Goal: Task Accomplishment & Management: Complete application form

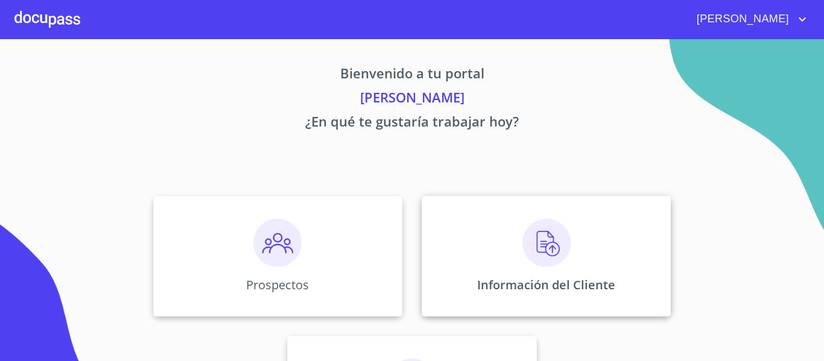
click at [542, 244] on img at bounding box center [546, 243] width 48 height 48
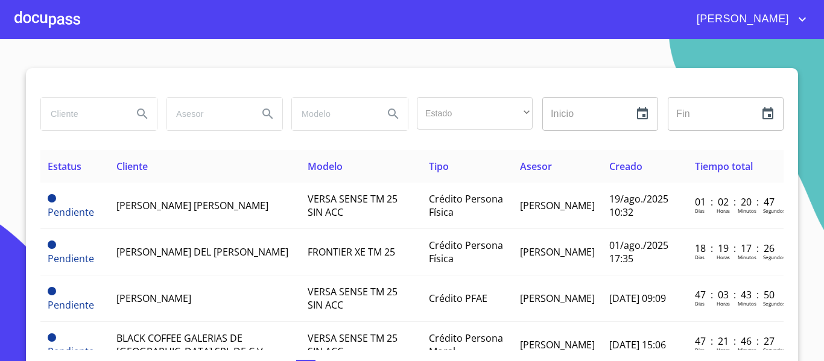
click at [103, 122] on input "search" at bounding box center [82, 114] width 82 height 33
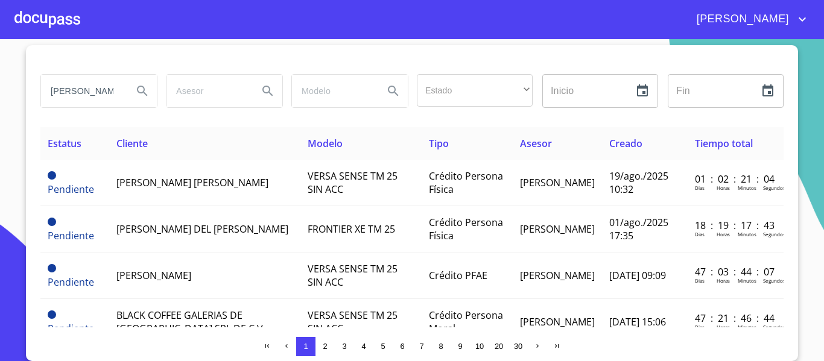
click at [138, 103] on button "Search" at bounding box center [142, 91] width 29 height 29
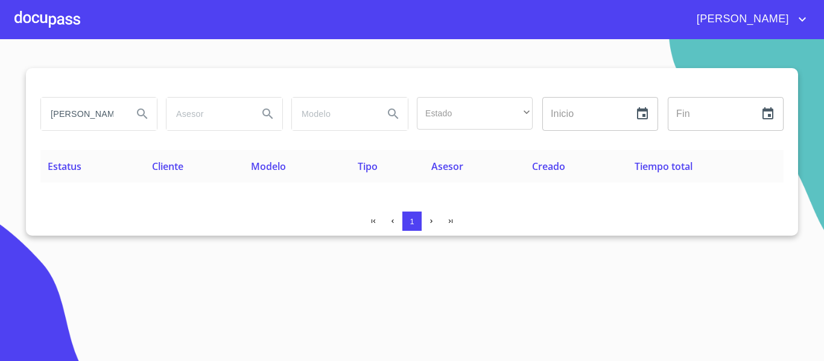
click at [88, 112] on input "[PERSON_NAME]" at bounding box center [82, 114] width 82 height 33
type input "s"
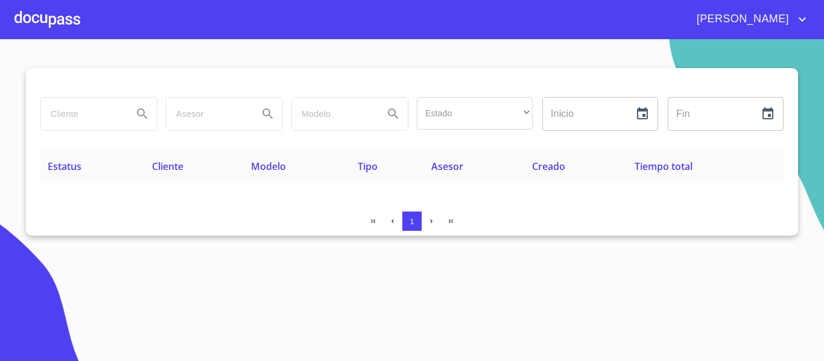
click at [56, 17] on div at bounding box center [47, 19] width 66 height 39
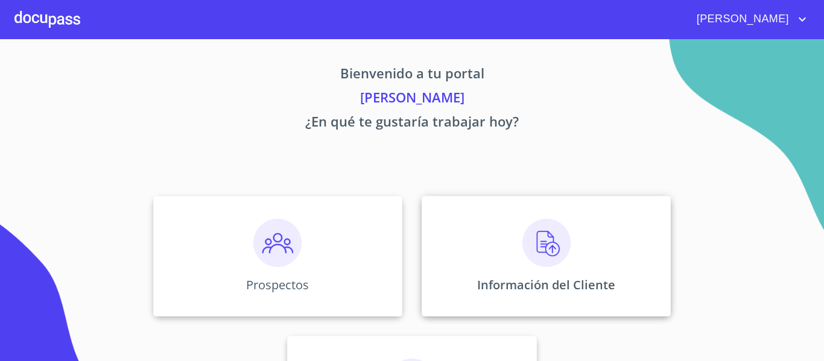
click at [542, 247] on img at bounding box center [546, 243] width 48 height 48
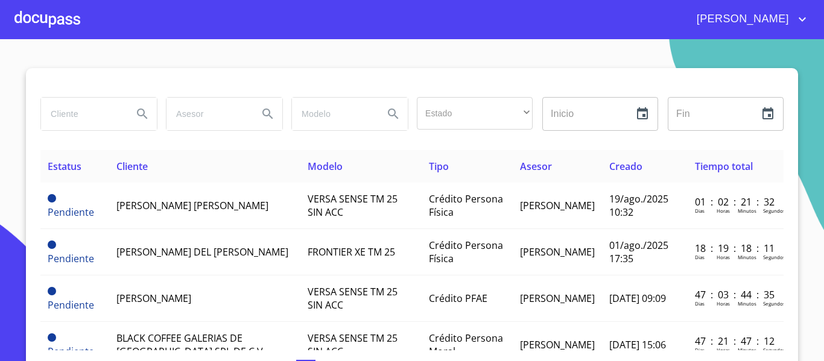
click at [107, 121] on input "search" at bounding box center [82, 114] width 82 height 33
type input "[PERSON_NAME]"
click at [135, 116] on icon "Search" at bounding box center [142, 114] width 14 height 14
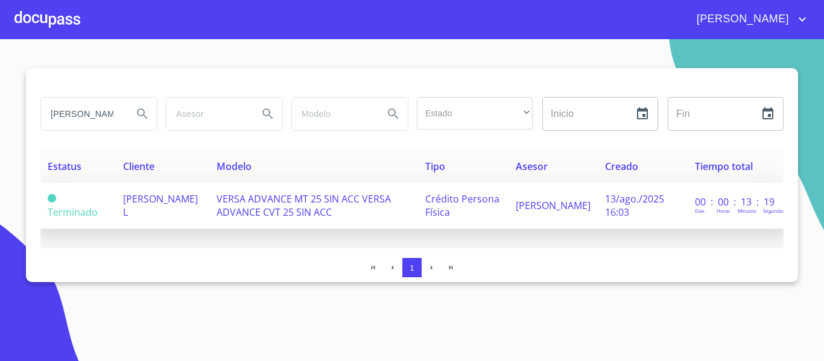
click at [186, 199] on td "[PERSON_NAME] L" at bounding box center [163, 206] width 94 height 46
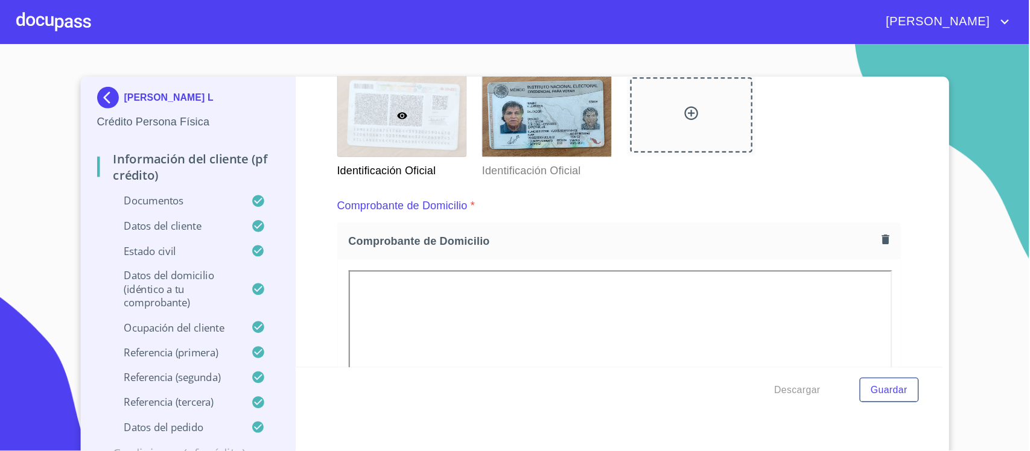
scroll to position [241, 0]
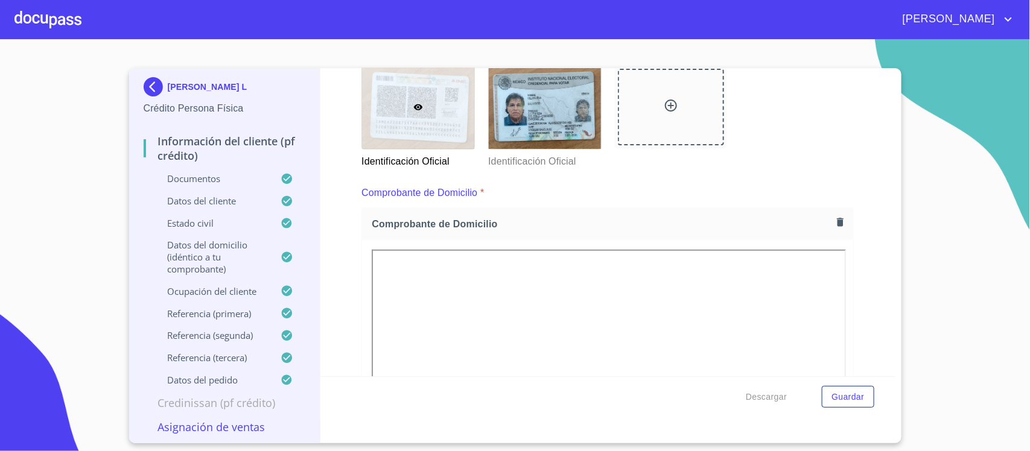
click at [383, 56] on img at bounding box center [608, 48] width 472 height 13
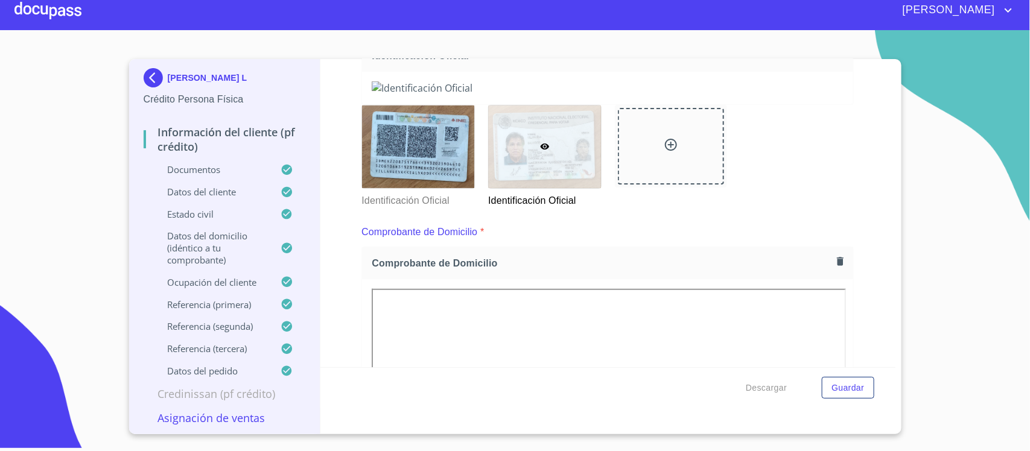
scroll to position [219, 0]
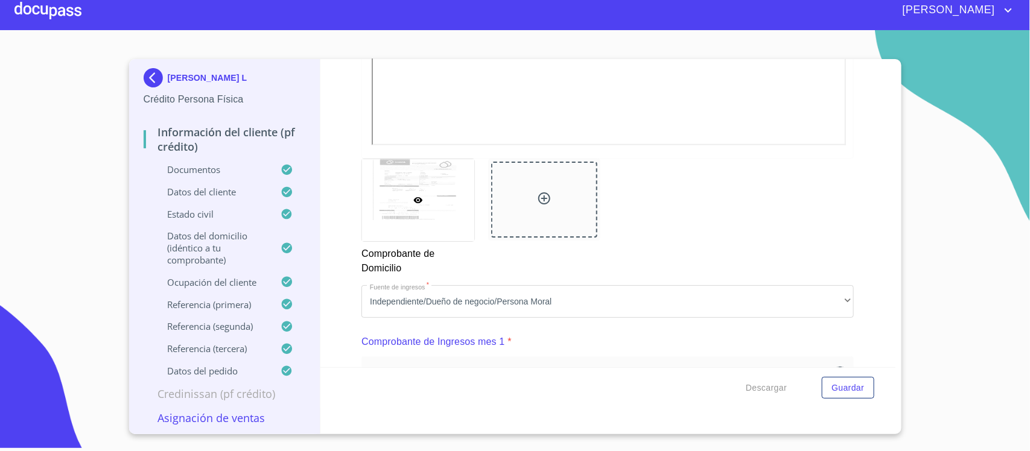
scroll to position [671, 0]
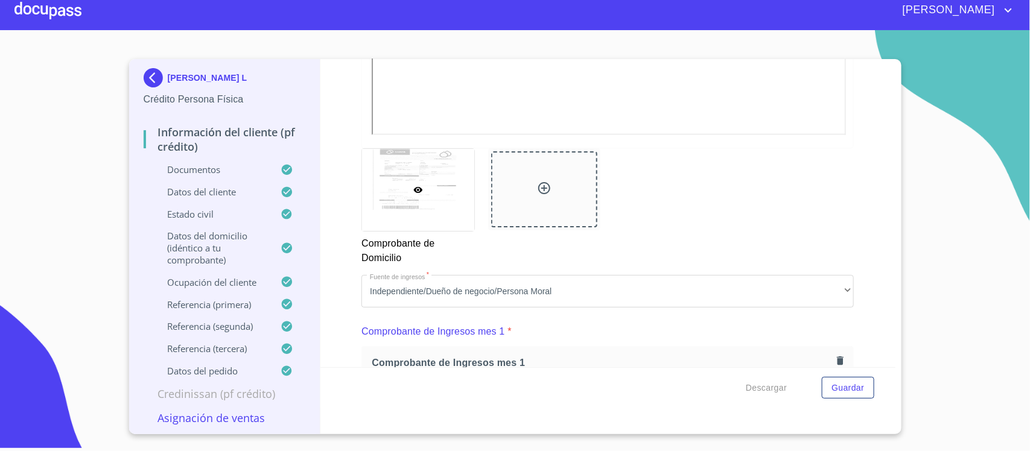
click at [353, 168] on div "Información del cliente (PF crédito) Documentos Documento de identificación.   …" at bounding box center [607, 213] width 575 height 308
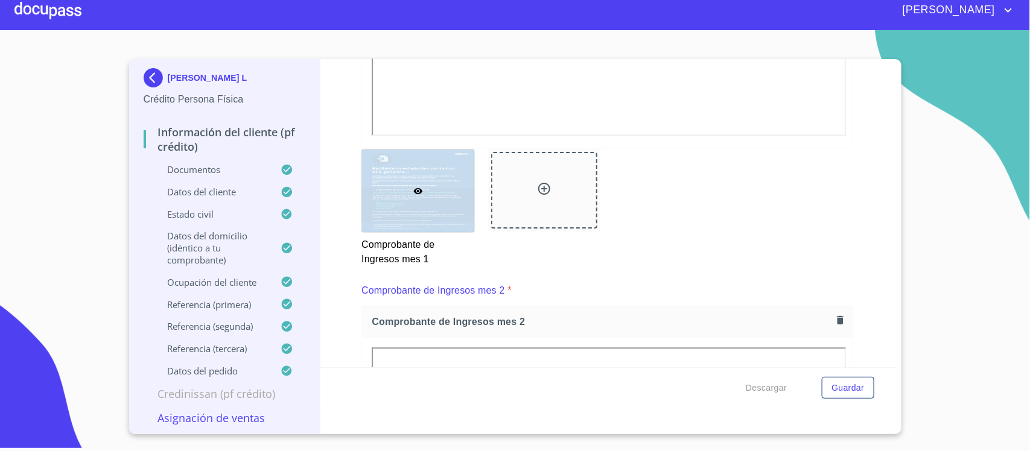
scroll to position [1275, 0]
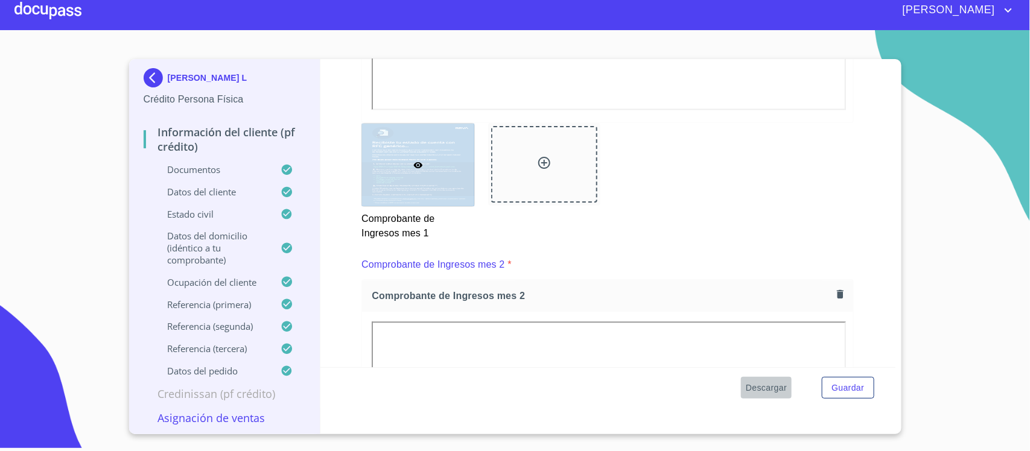
click at [761, 361] on span "Descargar" at bounding box center [766, 388] width 41 height 15
